Goal: Obtain resource: Obtain resource

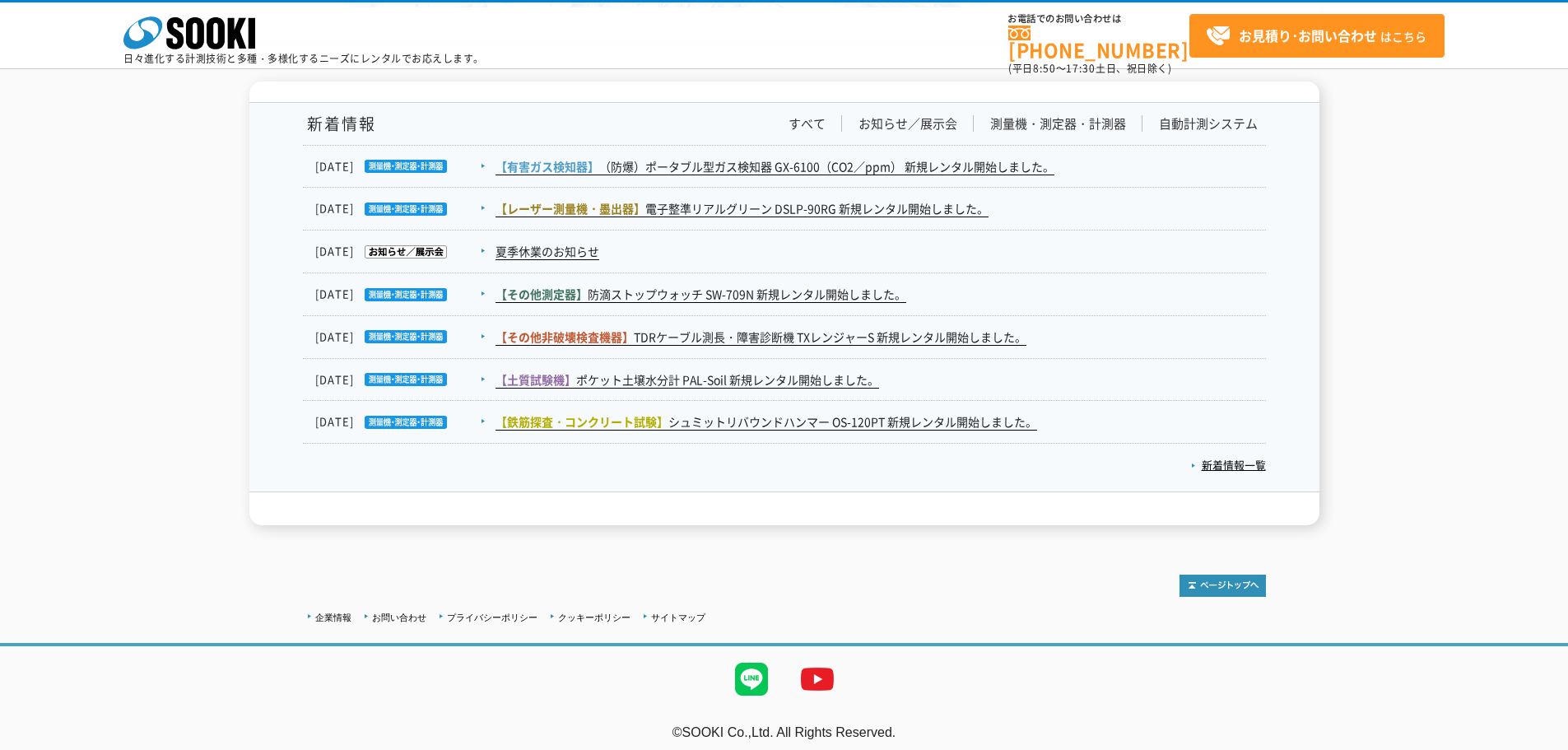
scroll to position [2703, 0]
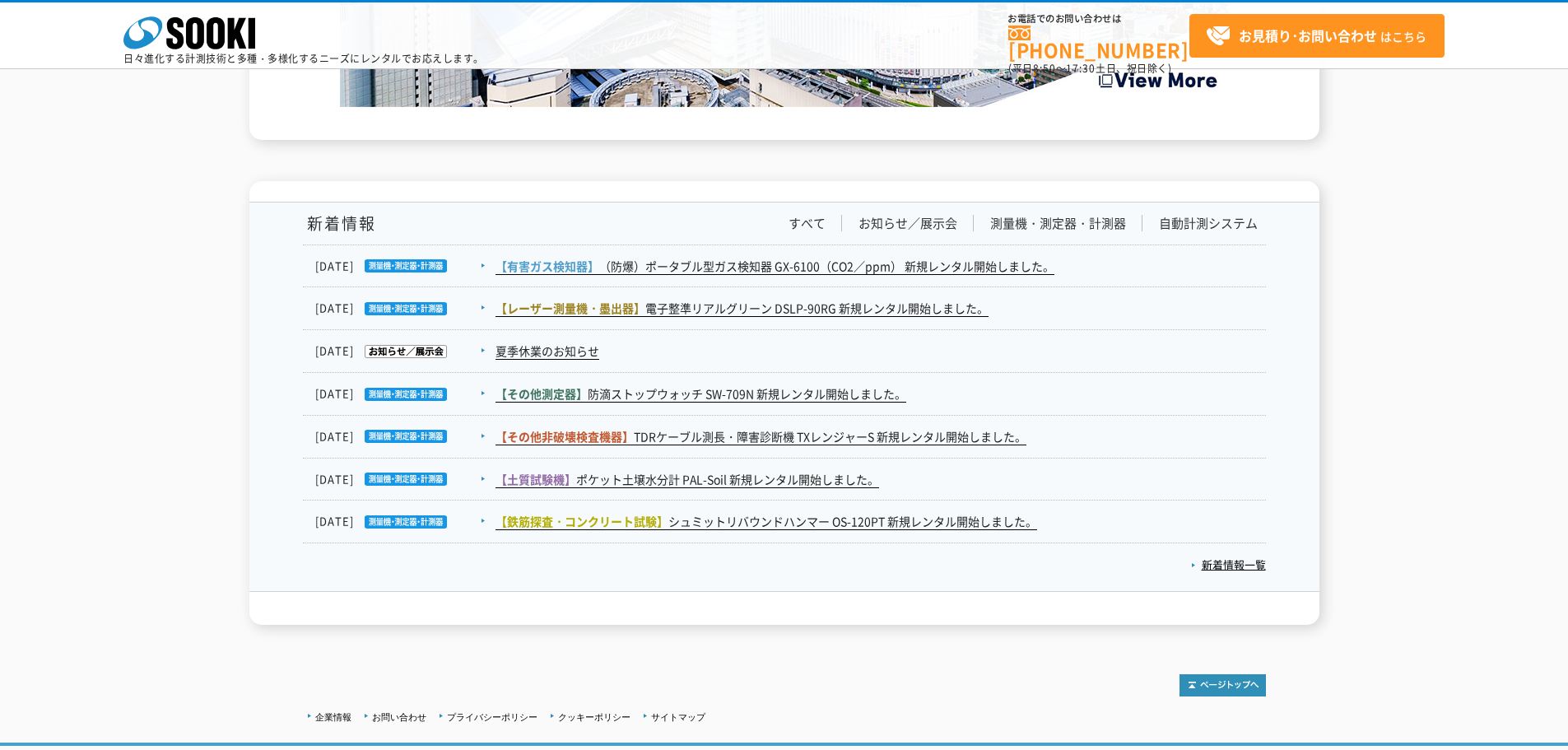
drag, startPoint x: 1406, startPoint y: 537, endPoint x: 1388, endPoint y: 464, distance: 75.2
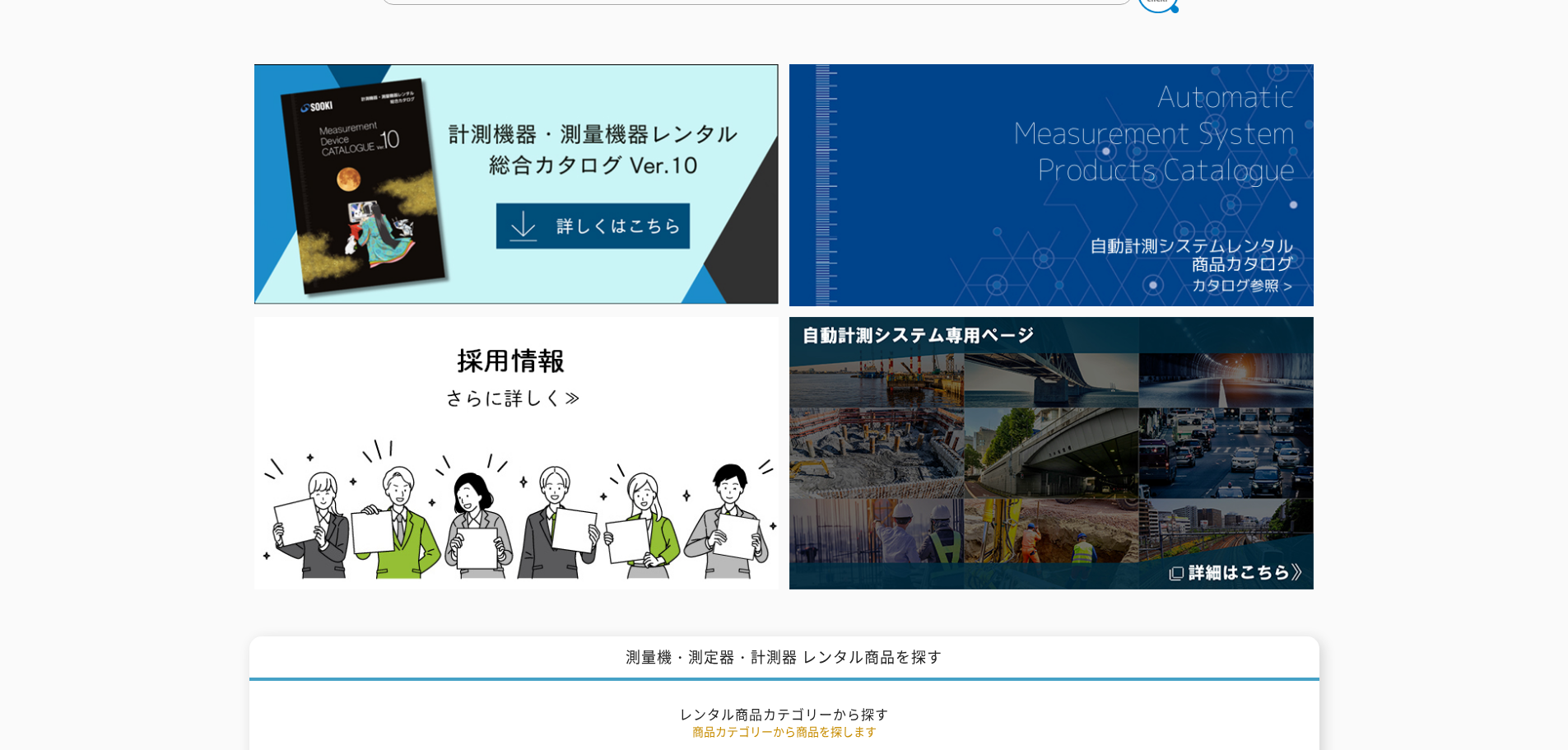
scroll to position [0, 0]
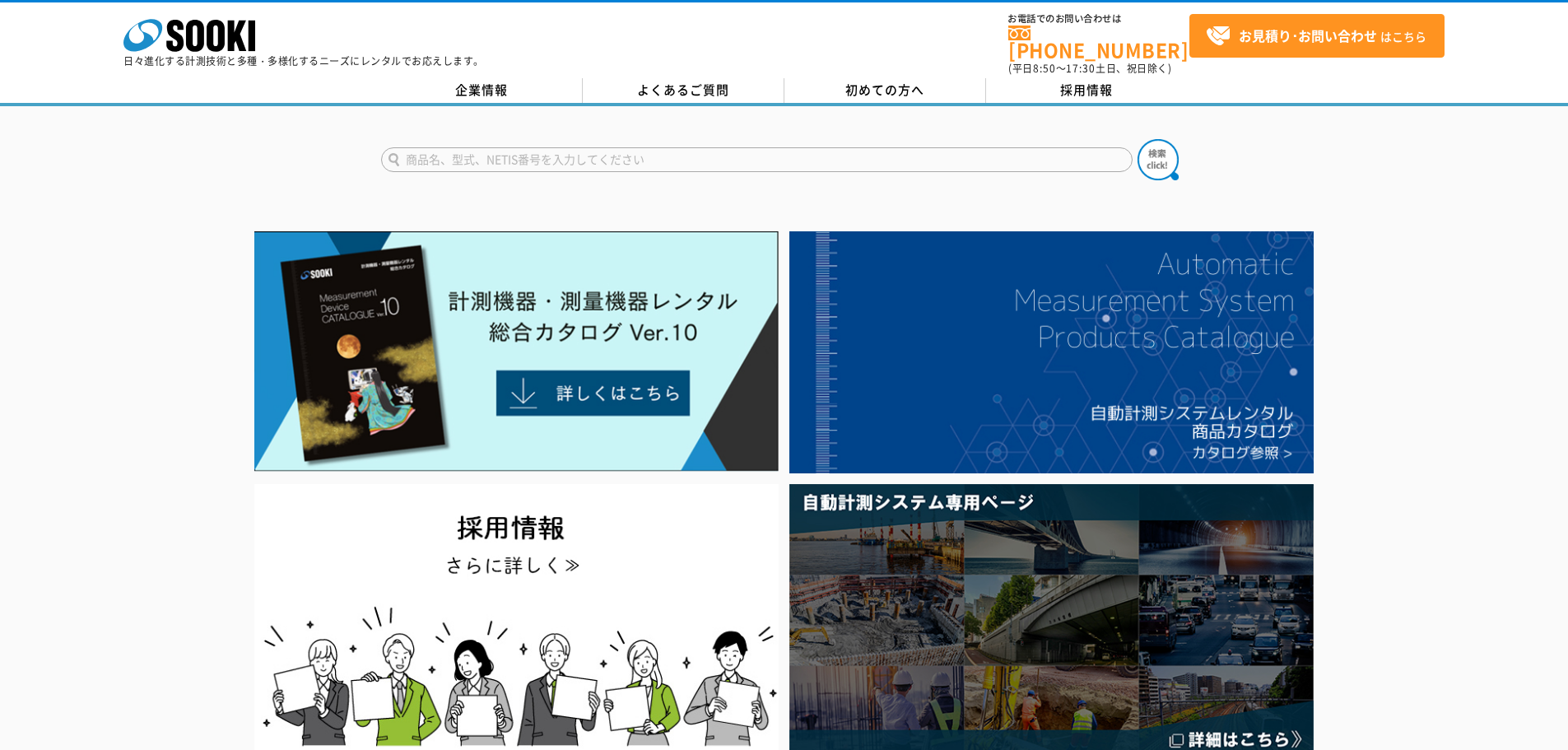
click at [723, 148] on input "text" at bounding box center [757, 160] width 752 height 25
type input "表面塩分計"
click at [1138, 139] on button at bounding box center [1159, 160] width 41 height 41
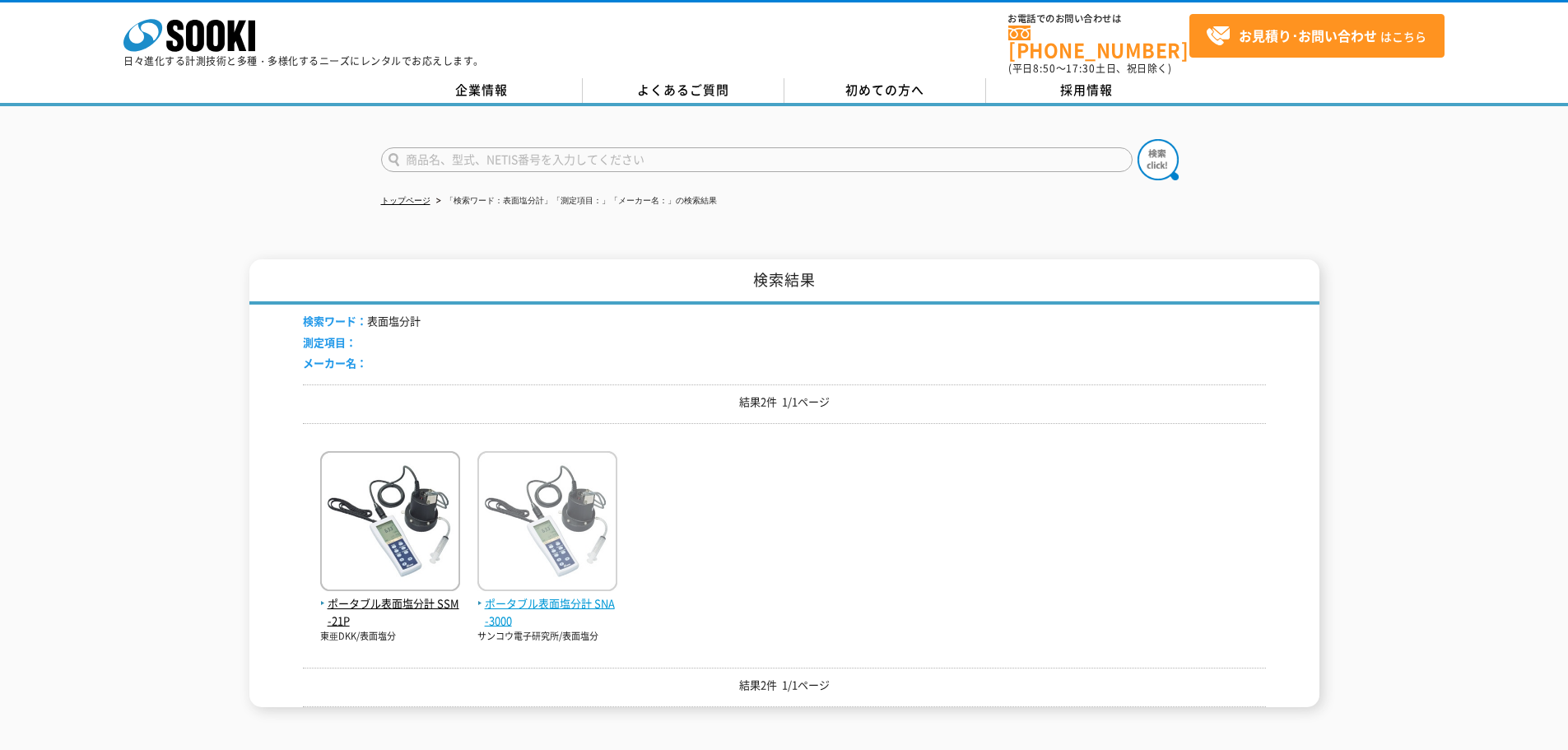
click at [598, 607] on span "ポータブル表面塩分計 SNA-3000" at bounding box center [548, 613] width 140 height 35
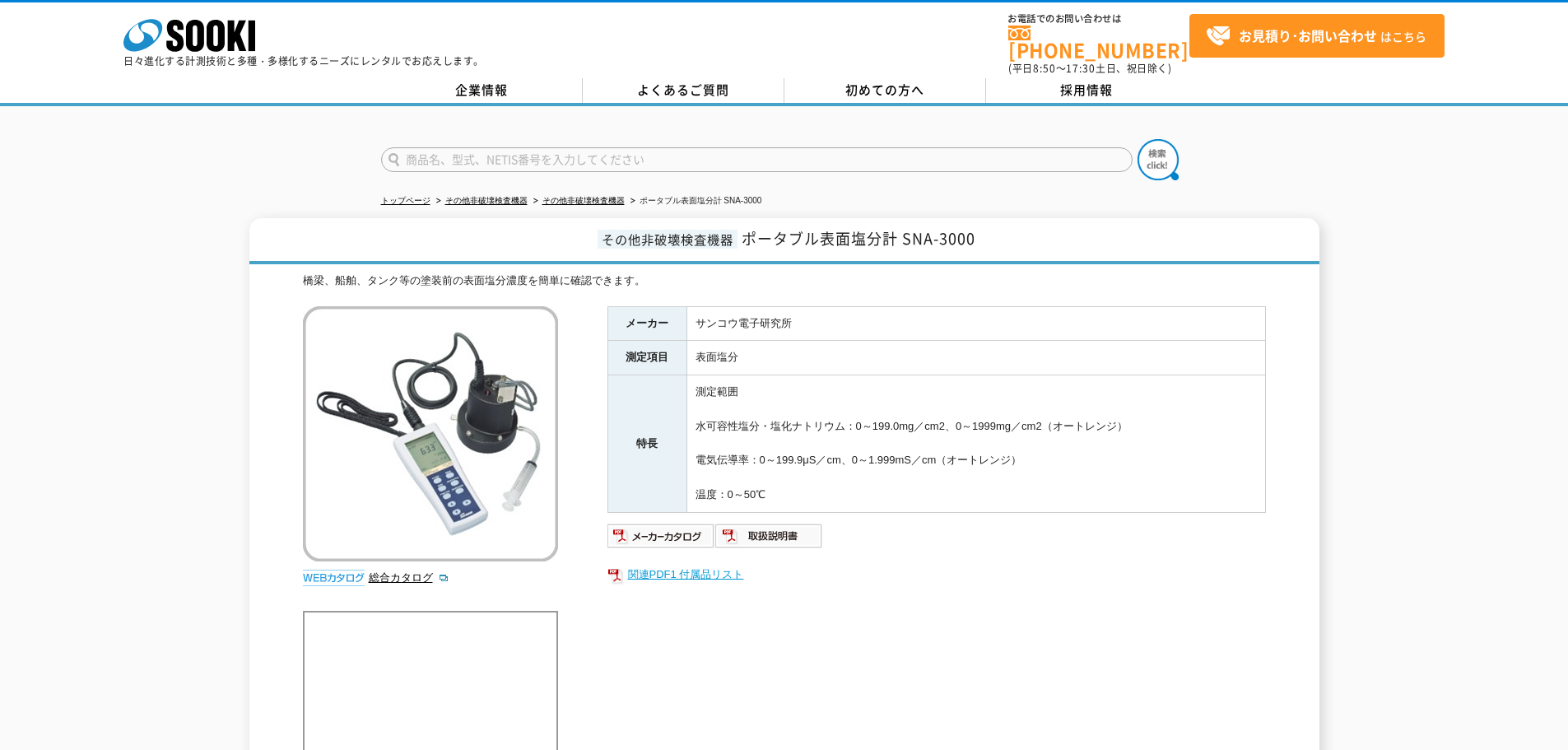
click at [717, 564] on link "関連PDF1 付属品リスト" at bounding box center [937, 574] width 659 height 21
